Goal: Task Accomplishment & Management: Manage account settings

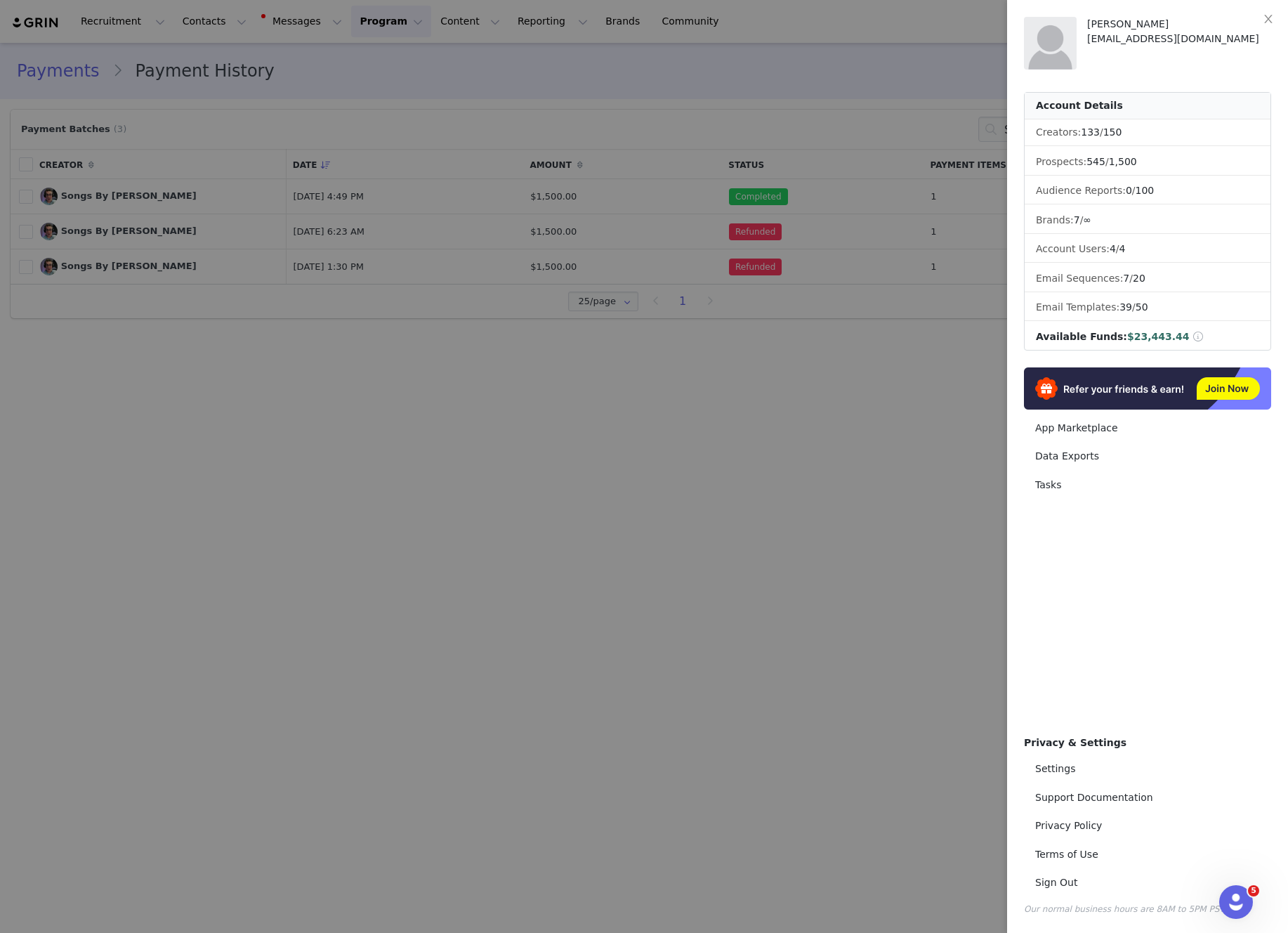
scroll to position [4322, 0]
click at [914, 58] on div at bounding box center [644, 467] width 1288 height 933
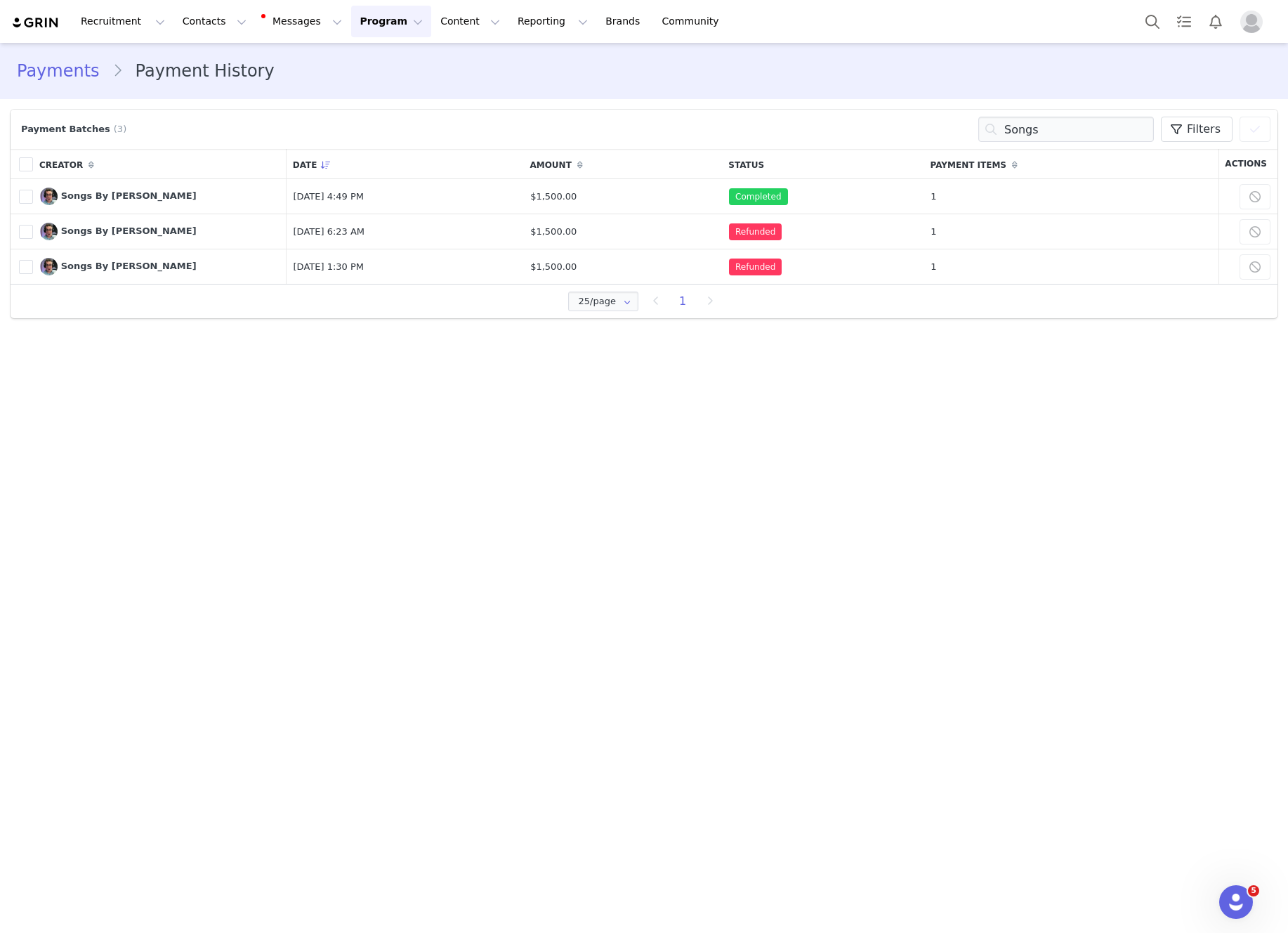
click at [75, 69] on link "Payments" at bounding box center [65, 71] width 96 height 25
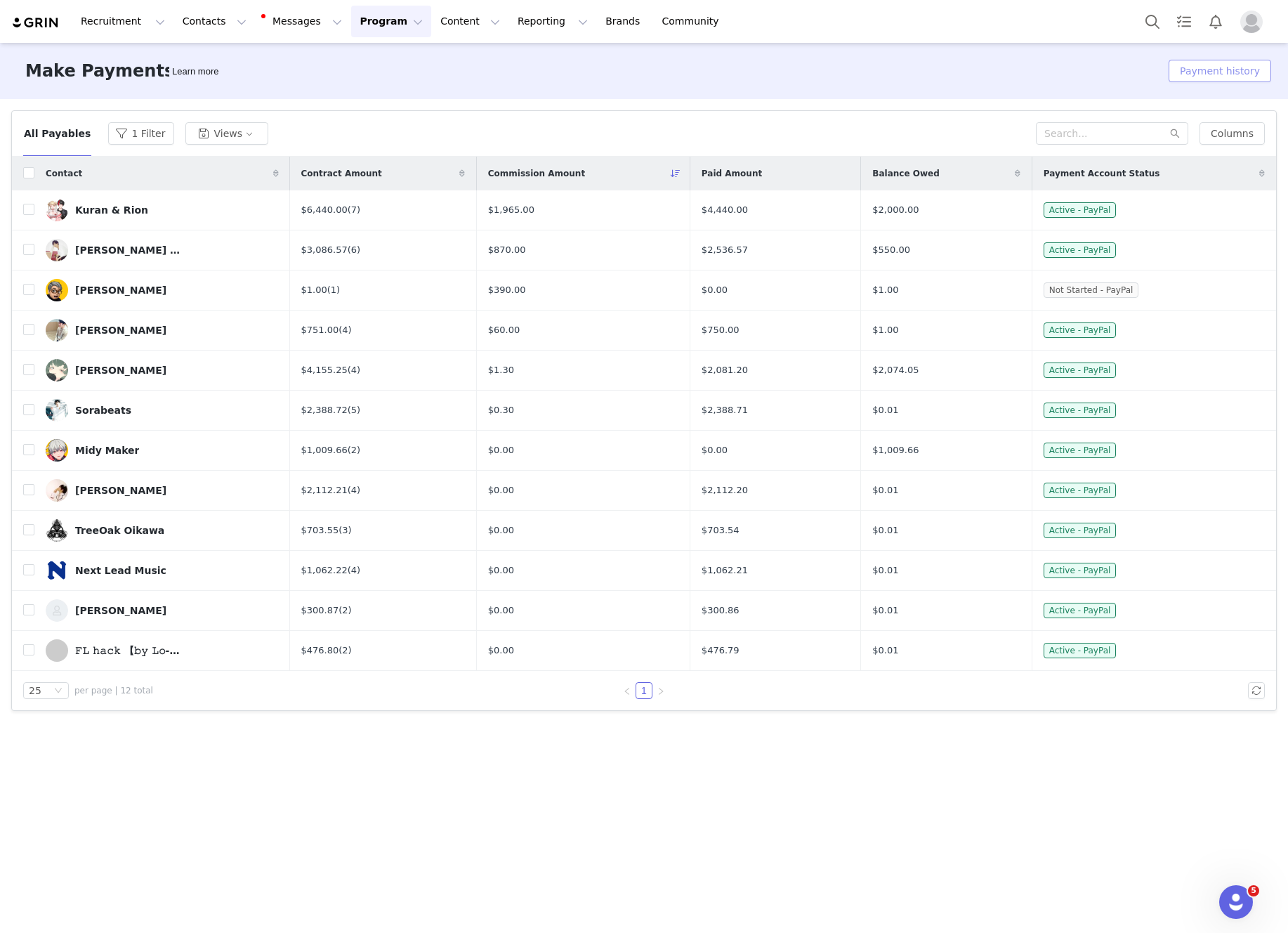
click at [1204, 78] on button "Payment history" at bounding box center [1220, 71] width 103 height 23
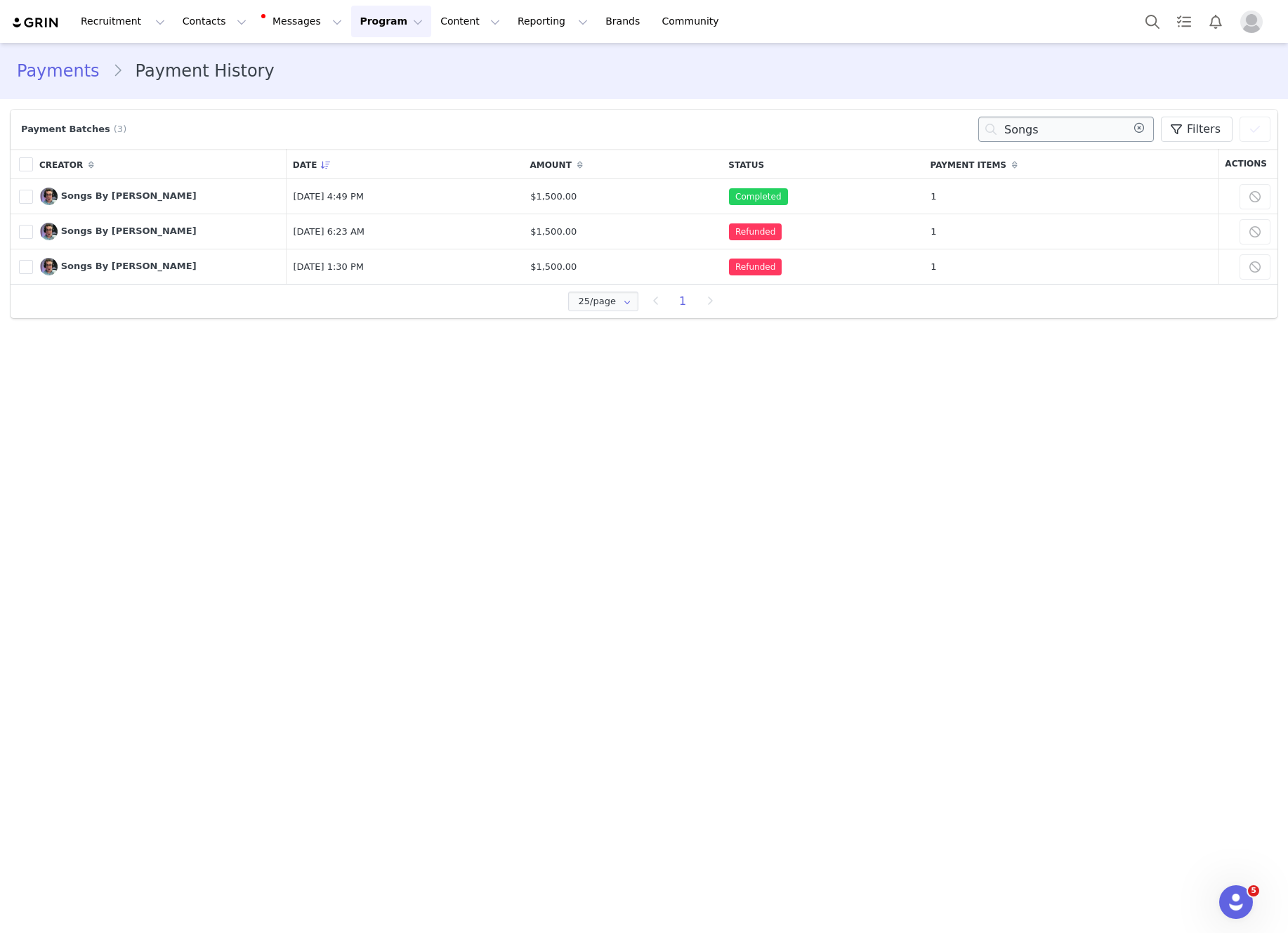
drag, startPoint x: 1064, startPoint y: 127, endPoint x: 998, endPoint y: 128, distance: 66.0
click at [998, 128] on input "Songs" at bounding box center [1066, 129] width 176 height 25
click at [1145, 130] on icon at bounding box center [1140, 129] width 23 height 25
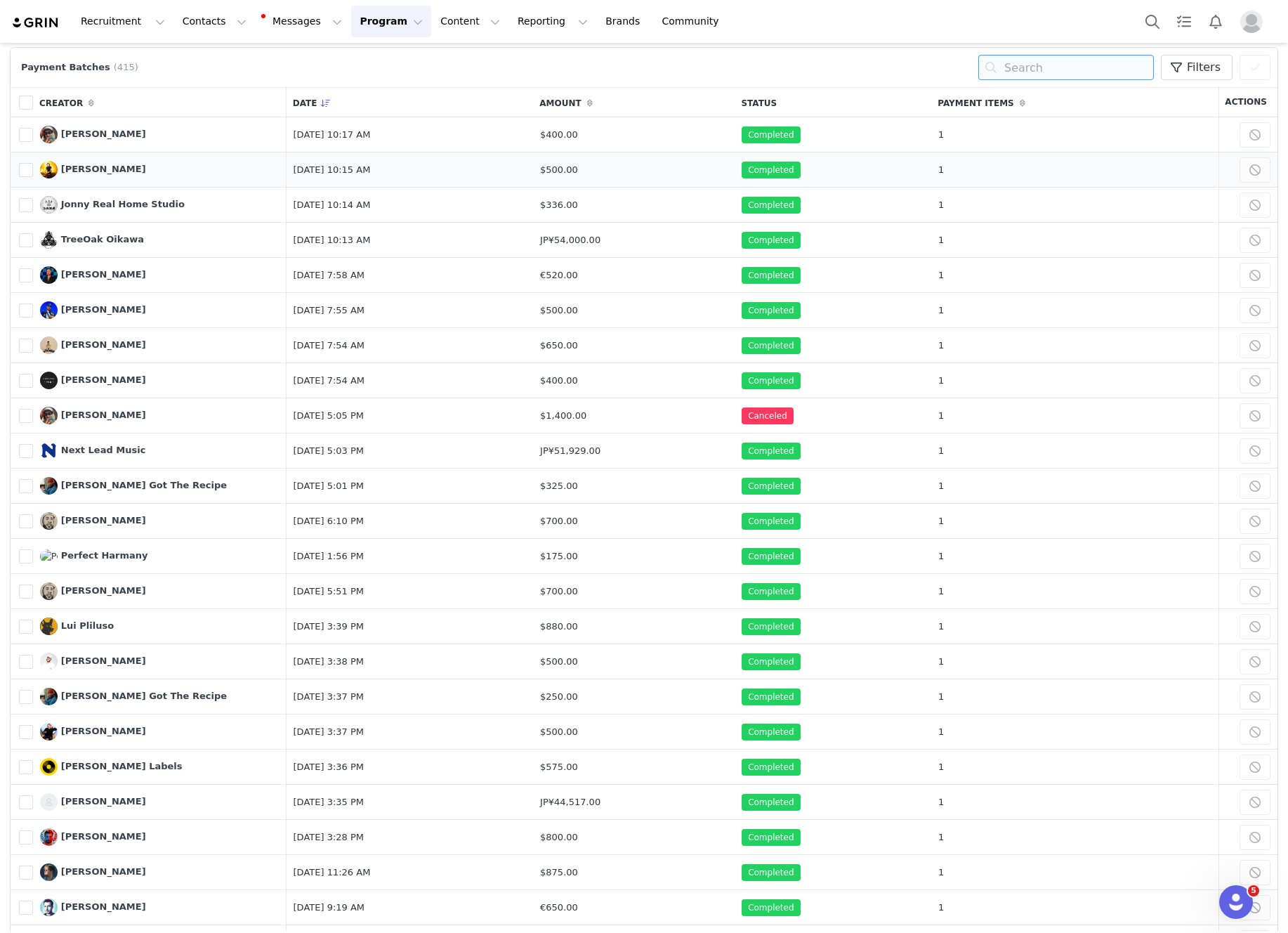
scroll to position [62, 0]
